Goal: Find specific page/section: Find specific page/section

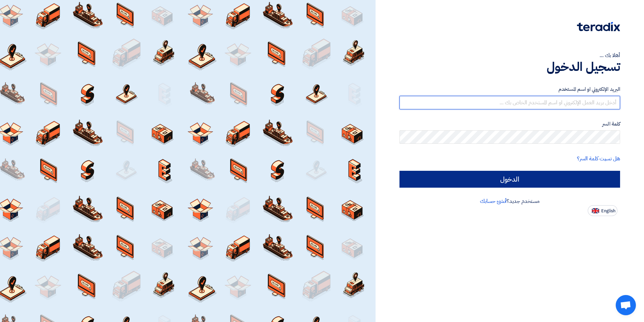
type input "[PERSON_NAME][EMAIL_ADDRESS][PERSON_NAME][DOMAIN_NAME]"
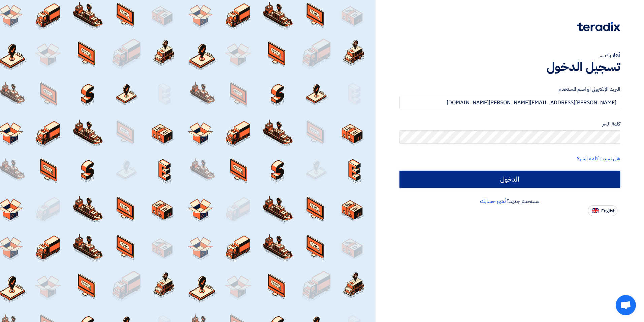
click at [487, 181] on input "الدخول" at bounding box center [510, 179] width 221 height 17
type input "Sign in"
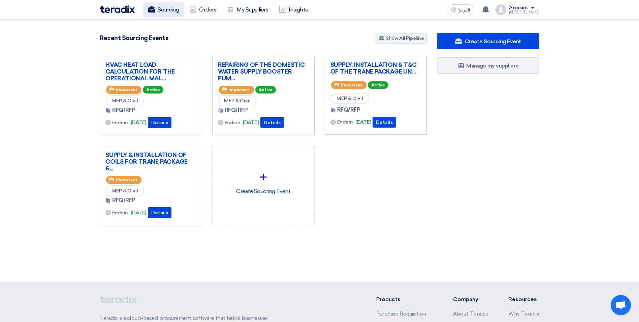
click at [172, 12] on link "Sourcing" at bounding box center [163, 9] width 41 height 15
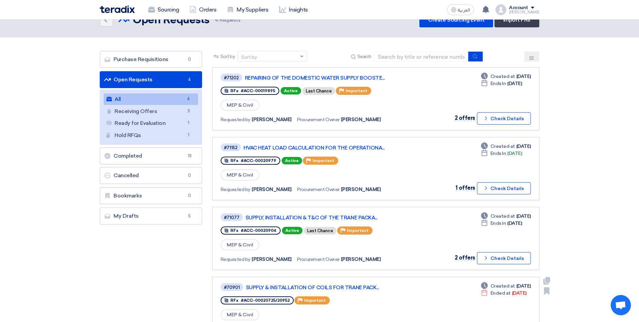
scroll to position [6, 0]
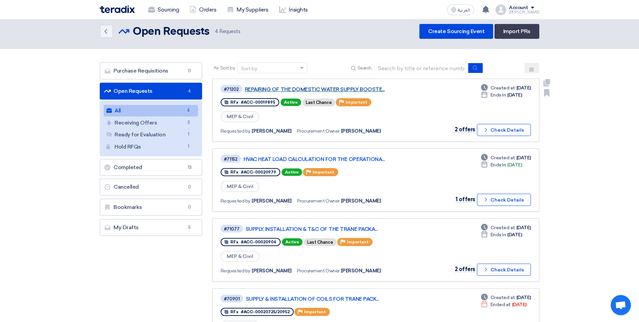
click at [329, 89] on link "REPAIRING OF THE DOMESTIC WATER SUPPLY BOOSTE..." at bounding box center [329, 89] width 169 height 6
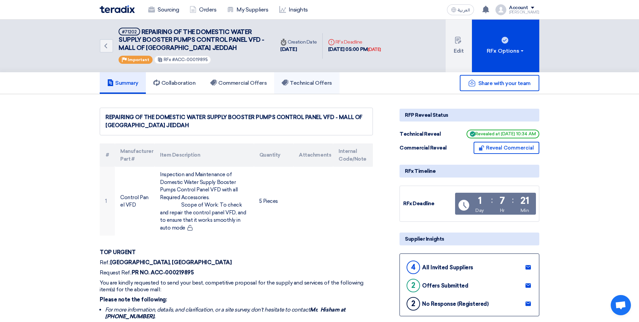
click at [322, 87] on link "Technical Offers" at bounding box center [306, 83] width 65 height 22
